Goal: Information Seeking & Learning: Learn about a topic

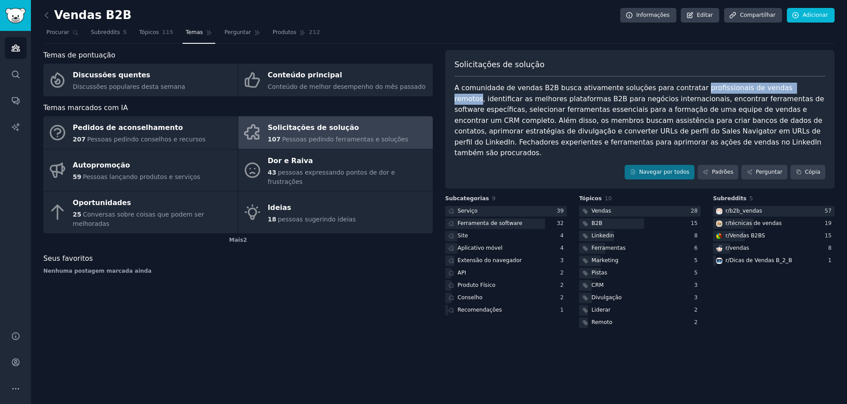
drag, startPoint x: 686, startPoint y: 88, endPoint x: 786, endPoint y: 91, distance: 100.0
click at [786, 91] on font "A comunidade de vendas B2B busca ativamente soluções para contratar profissiona…" at bounding box center [641, 120] width 372 height 73
copy font "profissionais de vendas remotos"
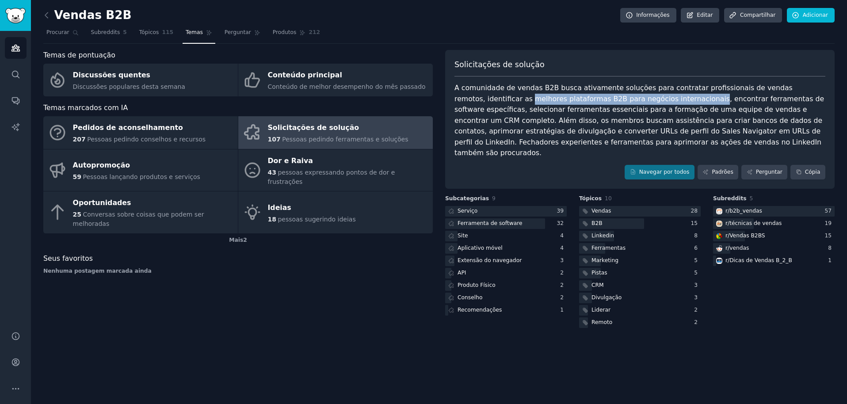
drag, startPoint x: 465, startPoint y: 100, endPoint x: 634, endPoint y: 100, distance: 168.9
click at [638, 99] on font "A comunidade de vendas B2B busca ativamente soluções para contratar profissiona…" at bounding box center [641, 120] width 372 height 73
copy font "melhores plataformas B2B para negócios internacionais"
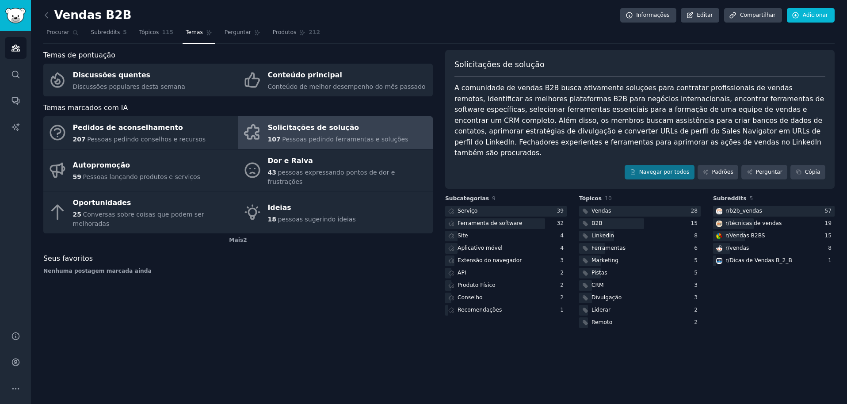
drag, startPoint x: 686, startPoint y: 138, endPoint x: 688, endPoint y: 143, distance: 5.0
click at [686, 138] on div "A comunidade de vendas B2B busca ativamente soluções para contratar profissiona…" at bounding box center [640, 121] width 371 height 76
click at [466, 142] on font "A comunidade de vendas B2B busca ativamente soluções para contratar profissiona…" at bounding box center [641, 120] width 372 height 73
drag, startPoint x: 450, startPoint y: 144, endPoint x: 602, endPoint y: 145, distance: 152.1
click at [602, 145] on div "Solicitações de solução A comunidade de vendas B2B busca ativamente soluções pa…" at bounding box center [640, 119] width 390 height 139
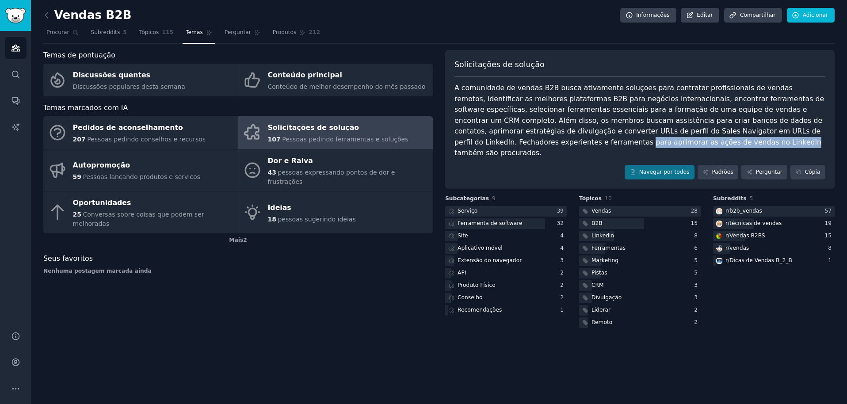
copy font "para aprimorar as ações de vendas no LinkedIn"
